Goal: Information Seeking & Learning: Learn about a topic

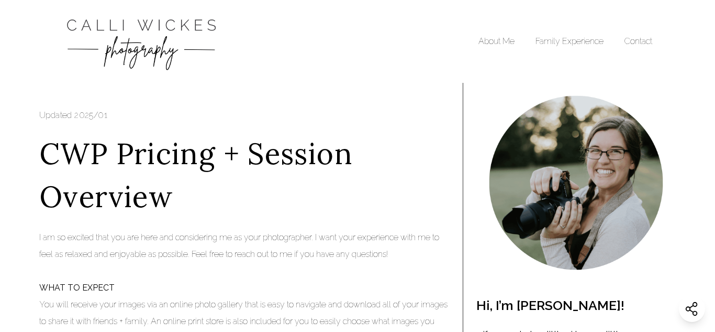
scroll to position [497, 0]
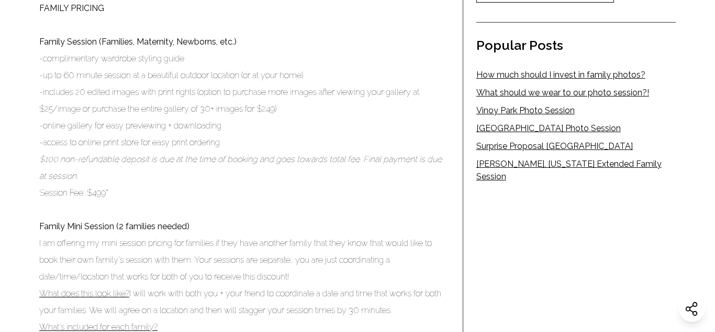
click at [568, 74] on link "How much should I invest in family photos?" at bounding box center [577, 75] width 200 height 13
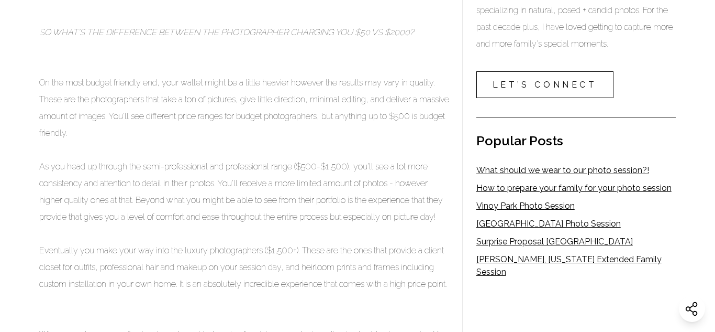
scroll to position [400, 0]
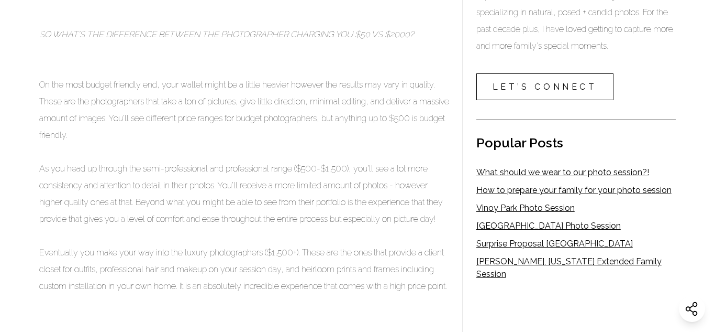
click at [644, 190] on link "How to prepare your family for your photo session" at bounding box center [577, 190] width 200 height 13
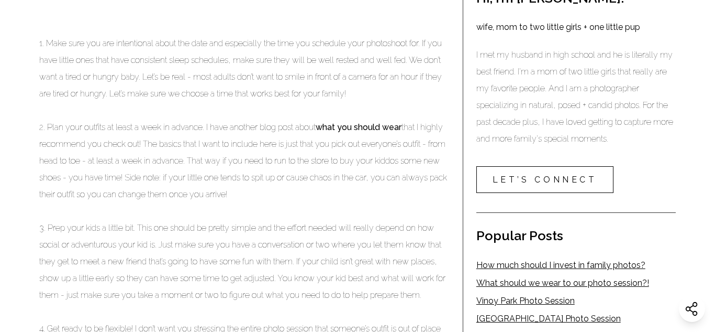
scroll to position [315, 0]
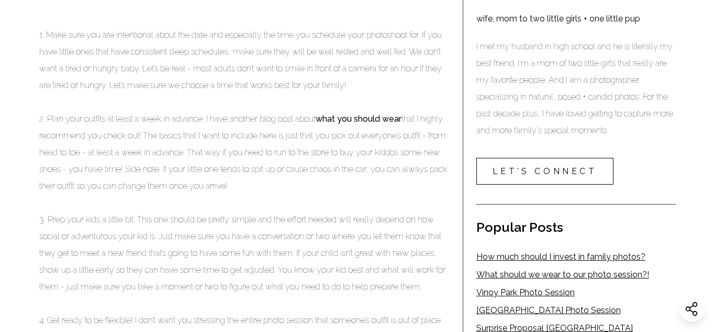
click at [380, 124] on link "what you should wear" at bounding box center [359, 119] width 86 height 10
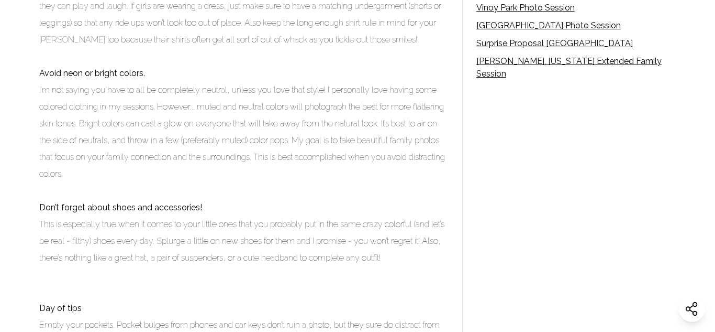
scroll to position [607, 0]
